Goal: Information Seeking & Learning: Compare options

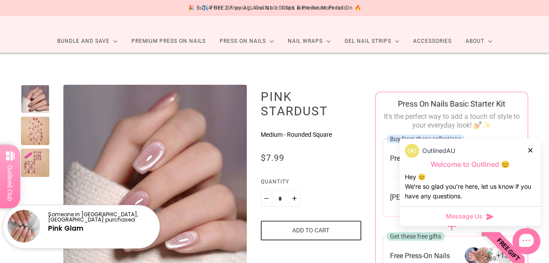
scroll to position [38, 0]
click at [36, 136] on div at bounding box center [35, 130] width 28 height 28
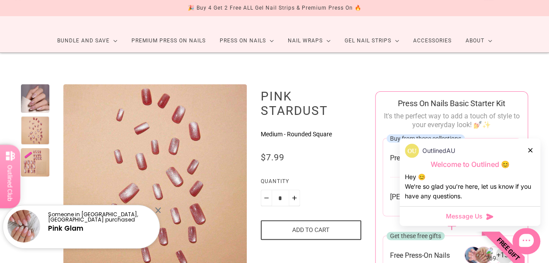
click at [37, 163] on div at bounding box center [35, 162] width 28 height 28
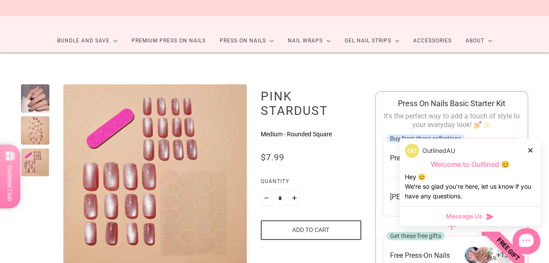
click at [31, 128] on div at bounding box center [35, 130] width 28 height 28
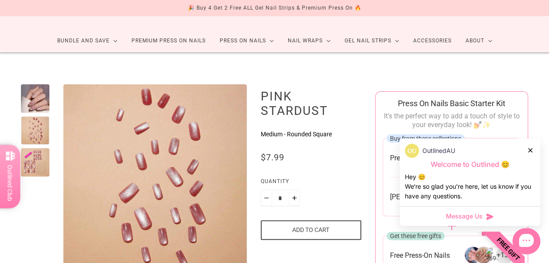
click at [32, 157] on div at bounding box center [35, 162] width 28 height 28
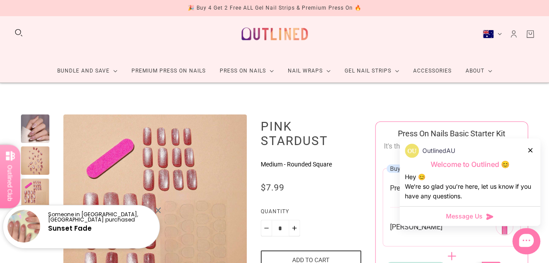
scroll to position [0, 0]
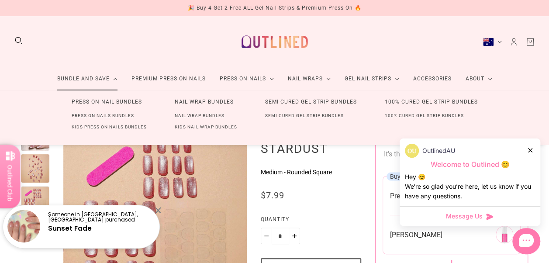
click at [115, 78] on link "Bundle and Save" at bounding box center [87, 78] width 74 height 23
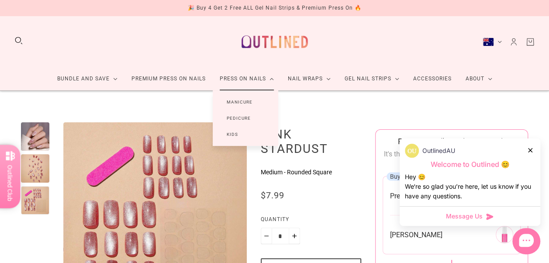
click at [242, 72] on link "Press On Nails" at bounding box center [247, 78] width 68 height 23
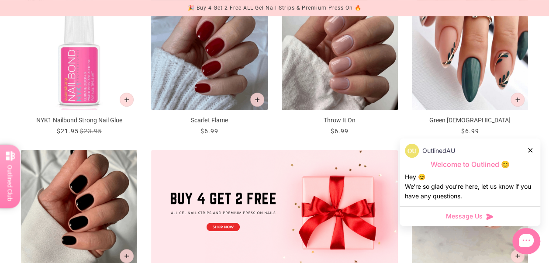
scroll to position [183, 0]
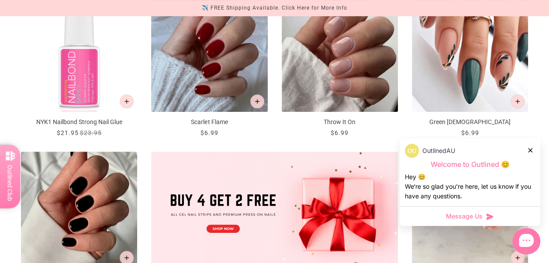
click at [531, 154] on div at bounding box center [530, 149] width 5 height 9
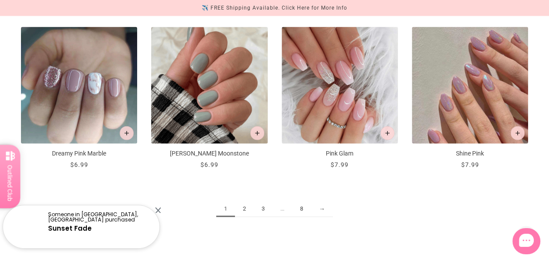
scroll to position [932, 0]
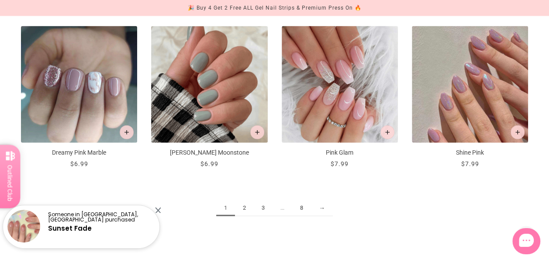
drag, startPoint x: 340, startPoint y: 153, endPoint x: 356, endPoint y: 212, distance: 61.5
click at [360, 211] on ul "1 2 3 ... 8 →" at bounding box center [274, 208] width 507 height 16
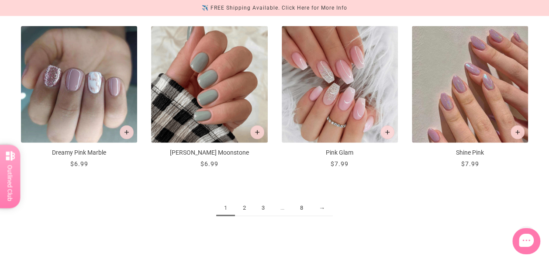
click at [243, 207] on link "2" at bounding box center [244, 208] width 19 height 16
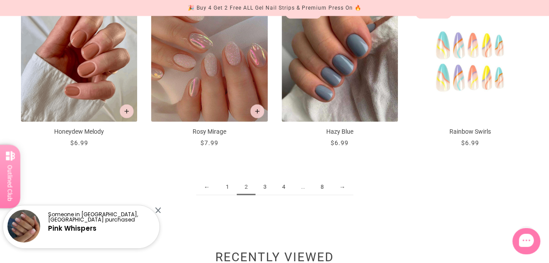
scroll to position [954, 0]
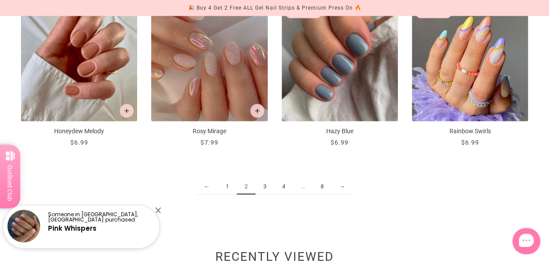
click at [341, 184] on link "→" at bounding box center [343, 187] width 22 height 16
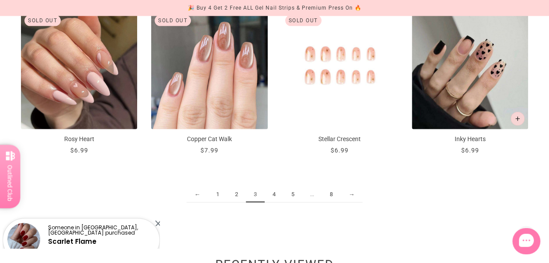
scroll to position [965, 0]
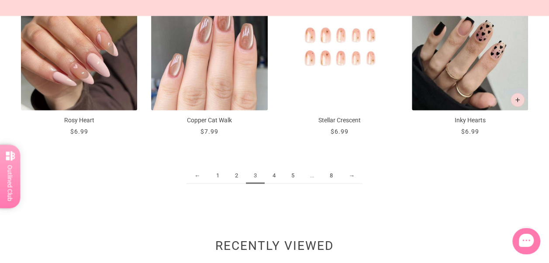
click at [350, 176] on link "→" at bounding box center [352, 176] width 22 height 16
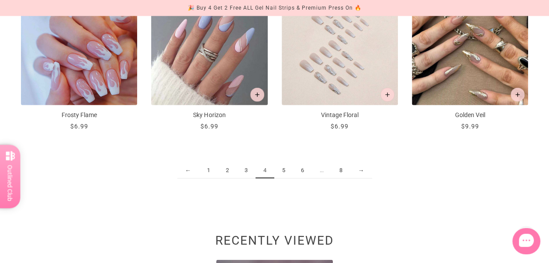
scroll to position [973, 0]
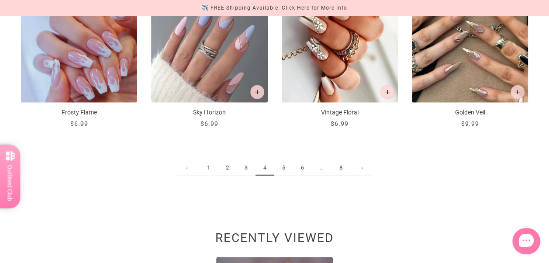
click at [360, 167] on link "→" at bounding box center [361, 168] width 22 height 16
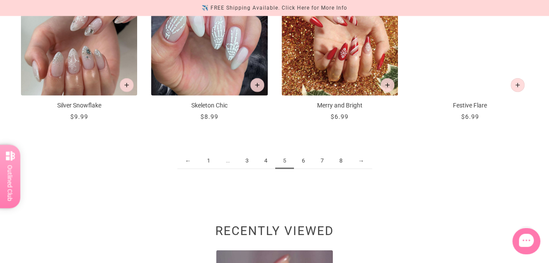
scroll to position [981, 0]
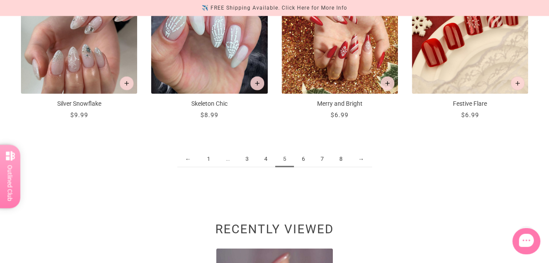
click at [359, 159] on link "→" at bounding box center [361, 159] width 22 height 16
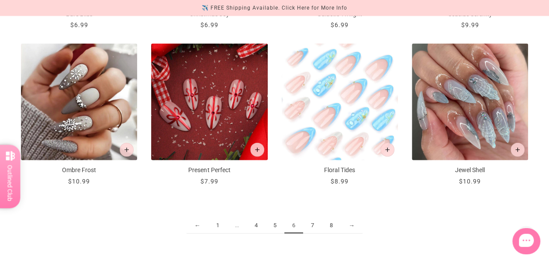
scroll to position [914, 0]
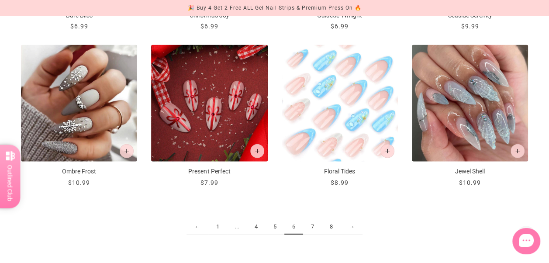
click at [350, 224] on link "→" at bounding box center [352, 227] width 22 height 16
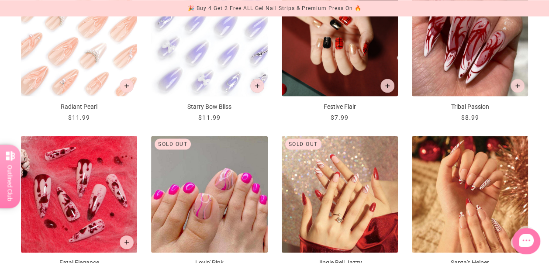
scroll to position [1007, 0]
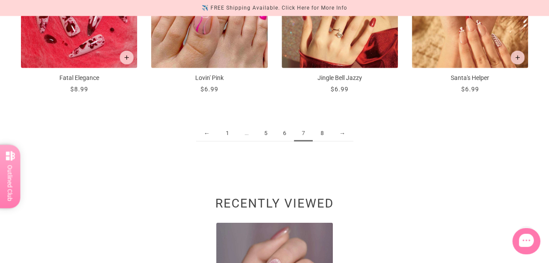
click at [340, 131] on link "→" at bounding box center [343, 133] width 22 height 16
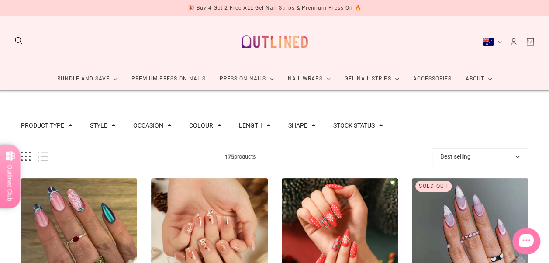
click at [97, 124] on div "FAQs About Us How to Apply Nail Wraps" at bounding box center [274, 111] width 549 height 43
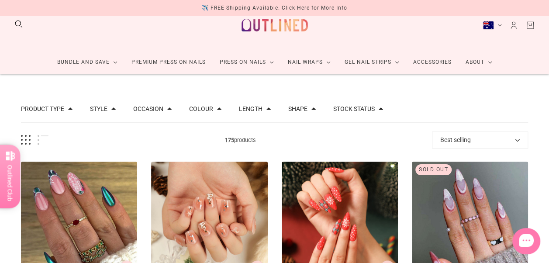
scroll to position [11, 0]
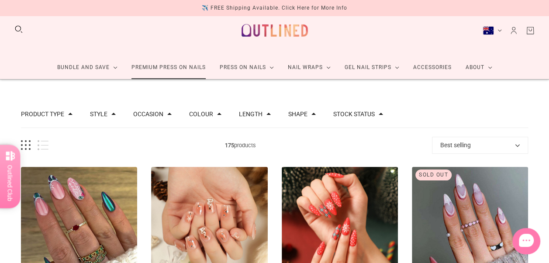
click at [195, 69] on link "Premium Press On Nails" at bounding box center [169, 67] width 88 height 23
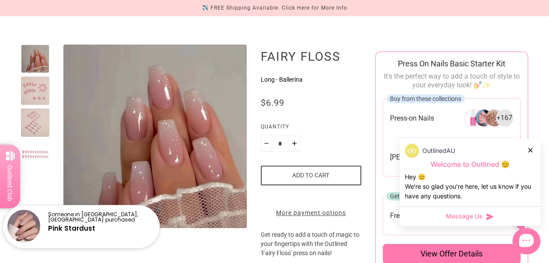
scroll to position [83, 0]
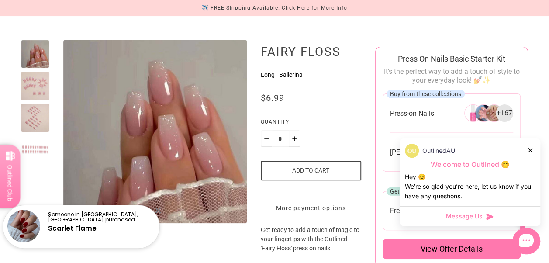
click at [25, 89] on div at bounding box center [35, 86] width 28 height 28
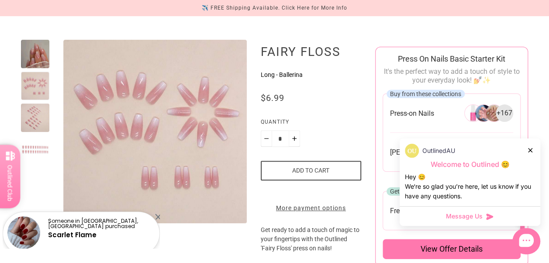
click at [48, 118] on div at bounding box center [35, 118] width 28 height 28
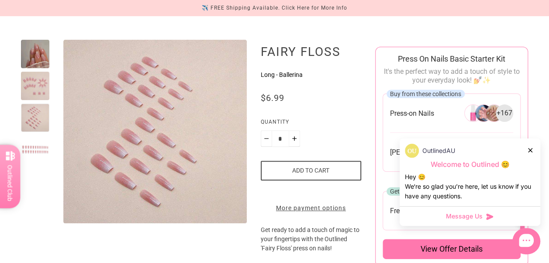
click at [36, 147] on div at bounding box center [35, 149] width 28 height 28
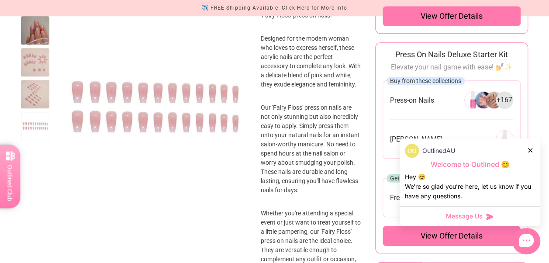
scroll to position [319, 0]
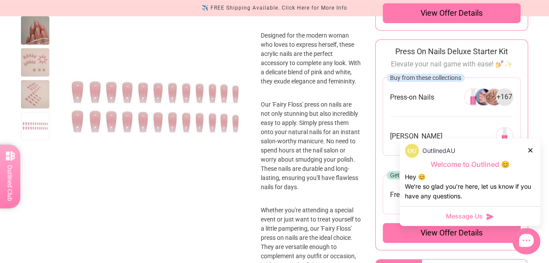
click at [532, 152] on div at bounding box center [530, 149] width 5 height 9
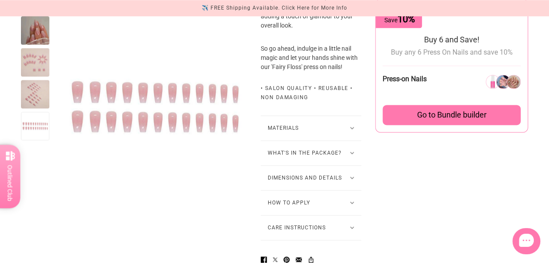
scroll to position [568, 0]
click at [338, 155] on button "What's in the package?" at bounding box center [311, 152] width 100 height 24
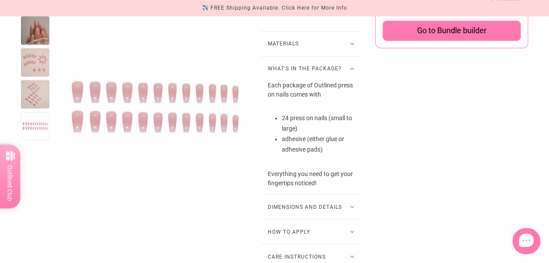
scroll to position [652, 0]
click at [350, 69] on icon at bounding box center [351, 68] width 3 height 2
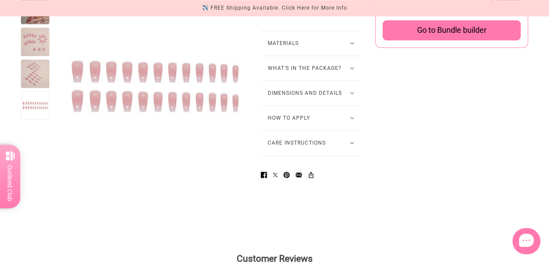
click at [348, 55] on button "Materials" at bounding box center [311, 43] width 100 height 24
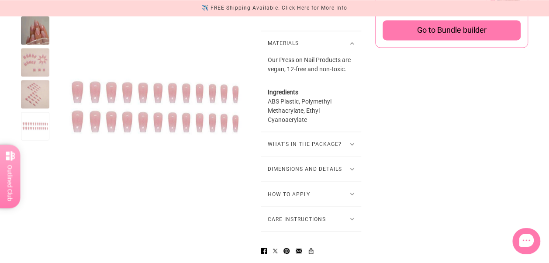
click at [348, 55] on button "Materials" at bounding box center [311, 43] width 100 height 24
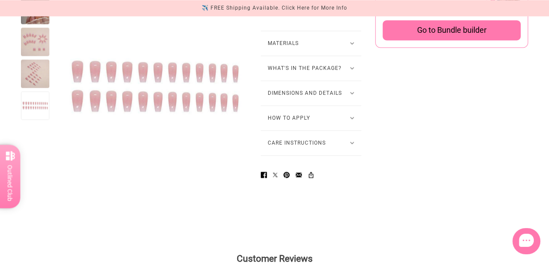
click at [339, 125] on button "How to Apply" at bounding box center [311, 118] width 100 height 24
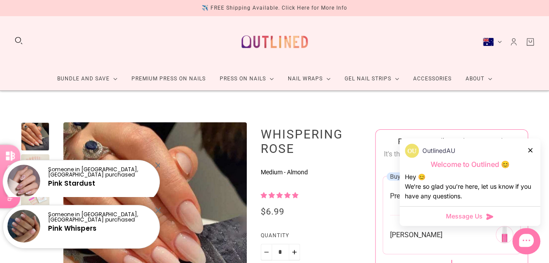
scroll to position [67, 0]
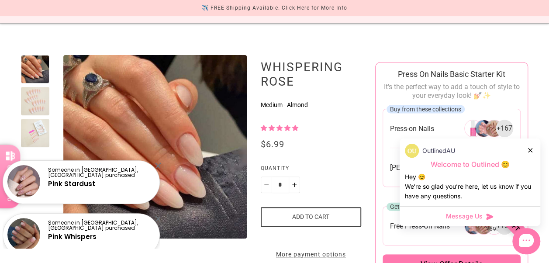
click at [35, 95] on div at bounding box center [35, 101] width 28 height 28
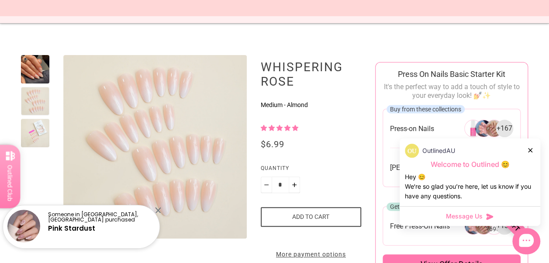
click at [35, 131] on div at bounding box center [35, 133] width 28 height 28
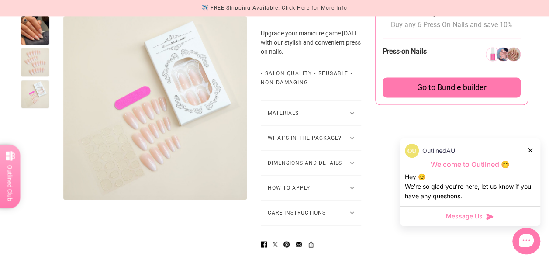
scroll to position [596, 0]
click at [331, 146] on button "What's in the package?" at bounding box center [311, 137] width 100 height 24
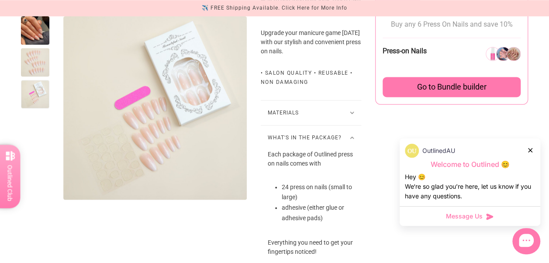
click at [331, 146] on button "What's in the package?" at bounding box center [311, 137] width 100 height 24
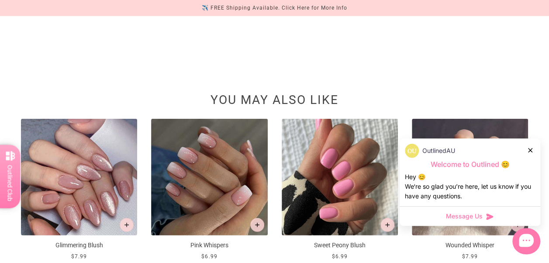
scroll to position [1091, 0]
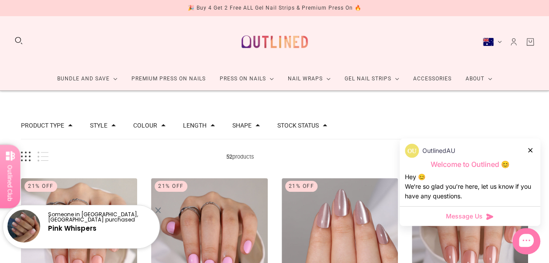
click at [305, 153] on span "52 products" at bounding box center [240, 156] width 384 height 9
click at [89, 225] on link "Pink Whispers" at bounding box center [72, 228] width 48 height 9
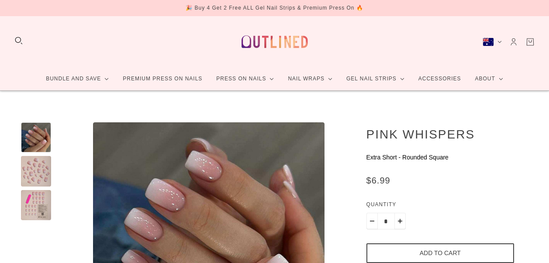
click at [38, 211] on div at bounding box center [36, 205] width 30 height 30
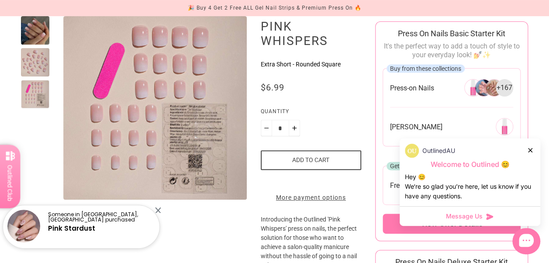
scroll to position [107, 0]
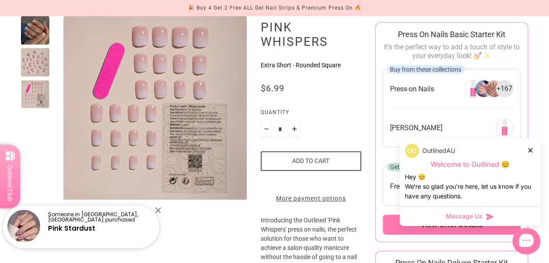
click at [103, 218] on p "Someone in [GEOGRAPHIC_DATA], [GEOGRAPHIC_DATA] purchased" at bounding box center [100, 217] width 104 height 10
click at [80, 230] on link "Pink Stardust" at bounding box center [71, 228] width 47 height 9
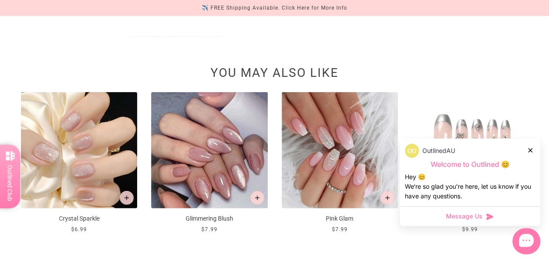
scroll to position [964, 0]
